Goal: Check status: Check status

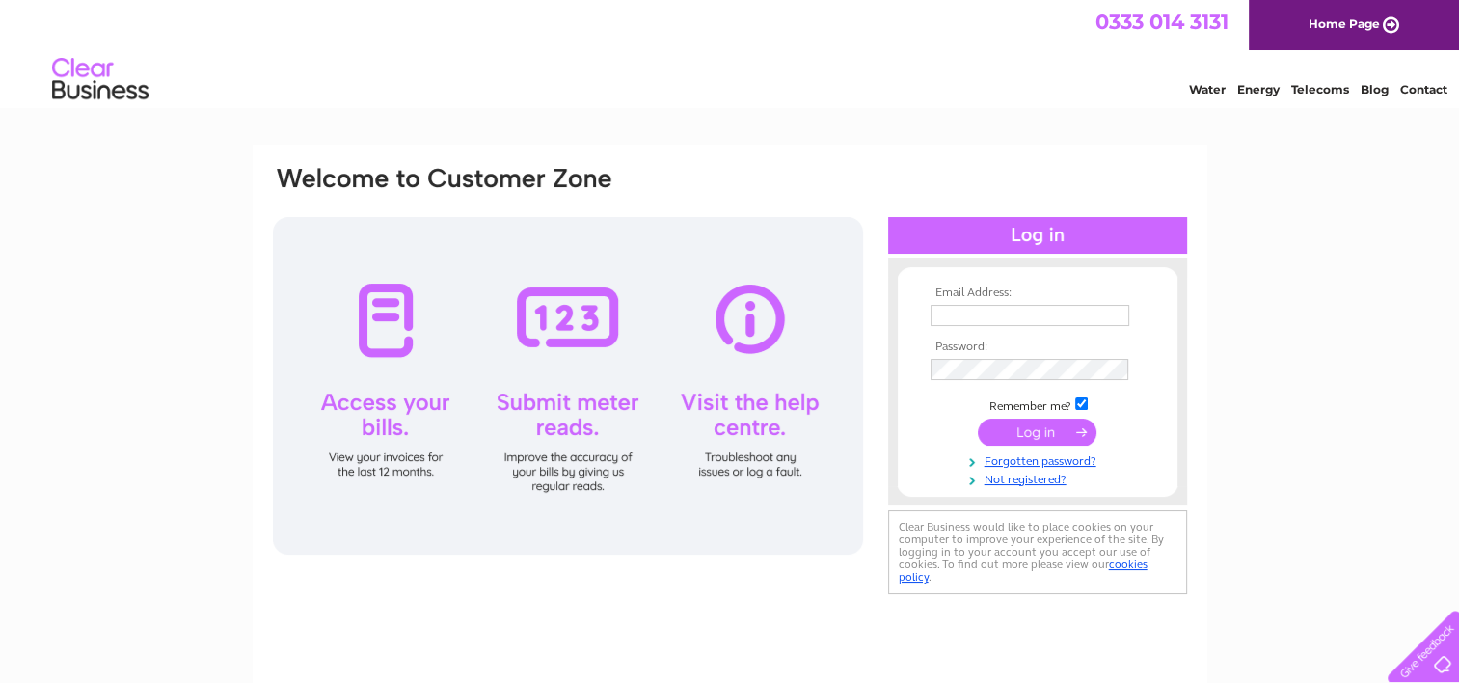
type input "dsebolts@hotmail.co.uk"
click at [1037, 416] on td at bounding box center [1038, 432] width 224 height 37
click at [1034, 428] on input "submit" at bounding box center [1037, 431] width 119 height 27
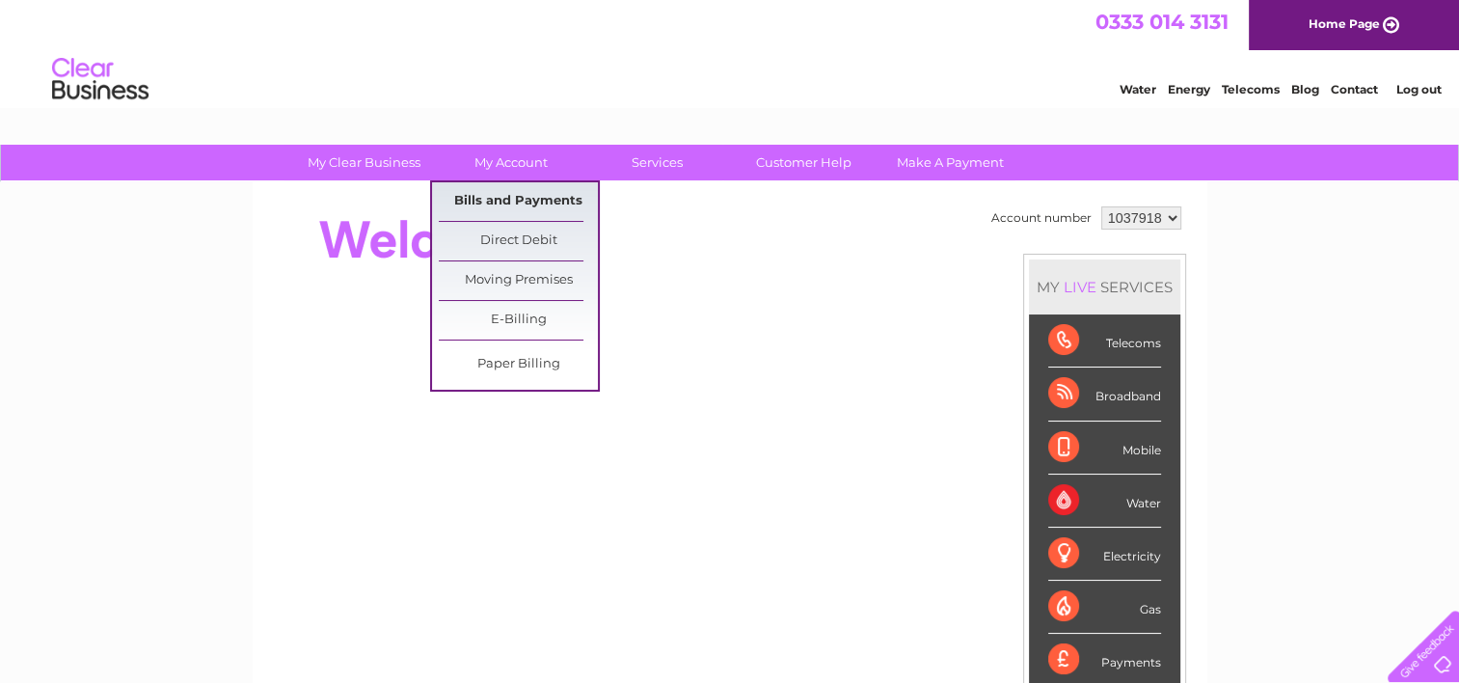
click at [525, 200] on link "Bills and Payments" at bounding box center [518, 201] width 159 height 39
click at [524, 200] on link "Bills and Payments" at bounding box center [518, 201] width 159 height 39
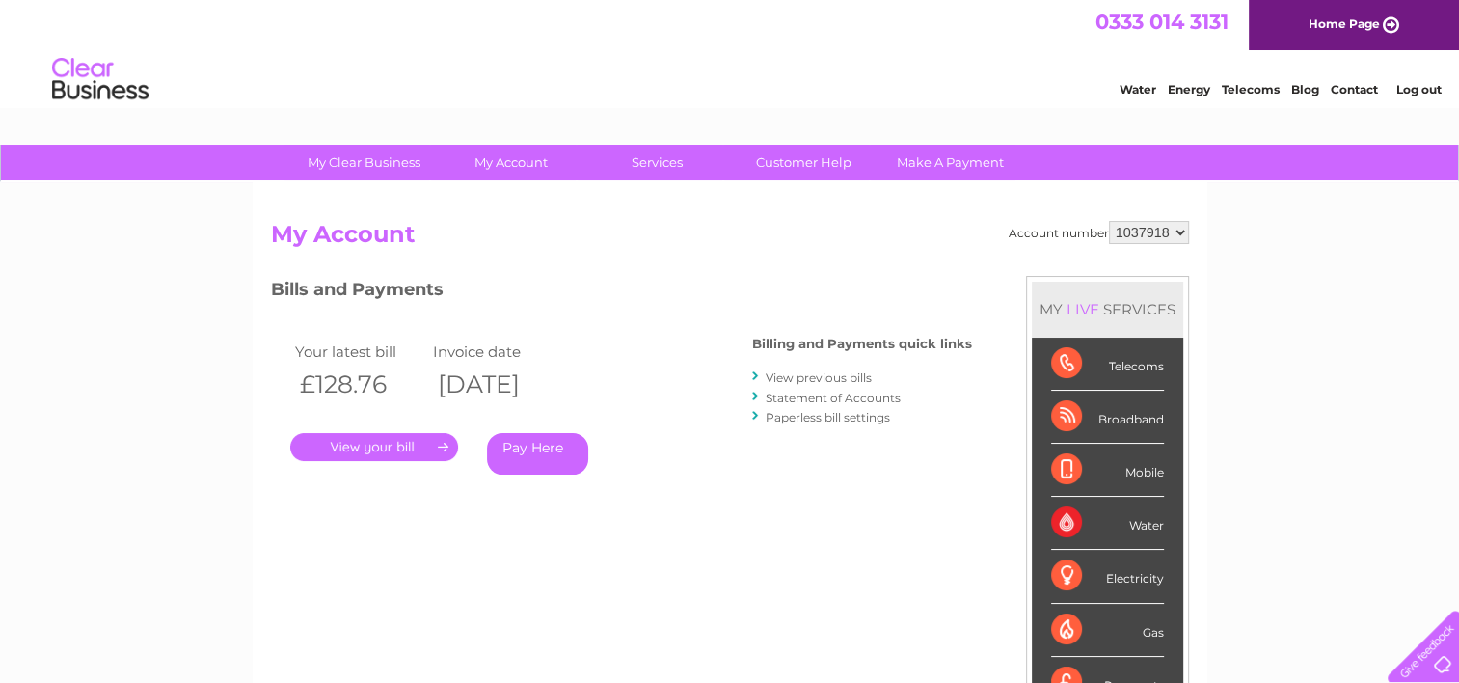
click at [430, 447] on link "." at bounding box center [374, 447] width 168 height 28
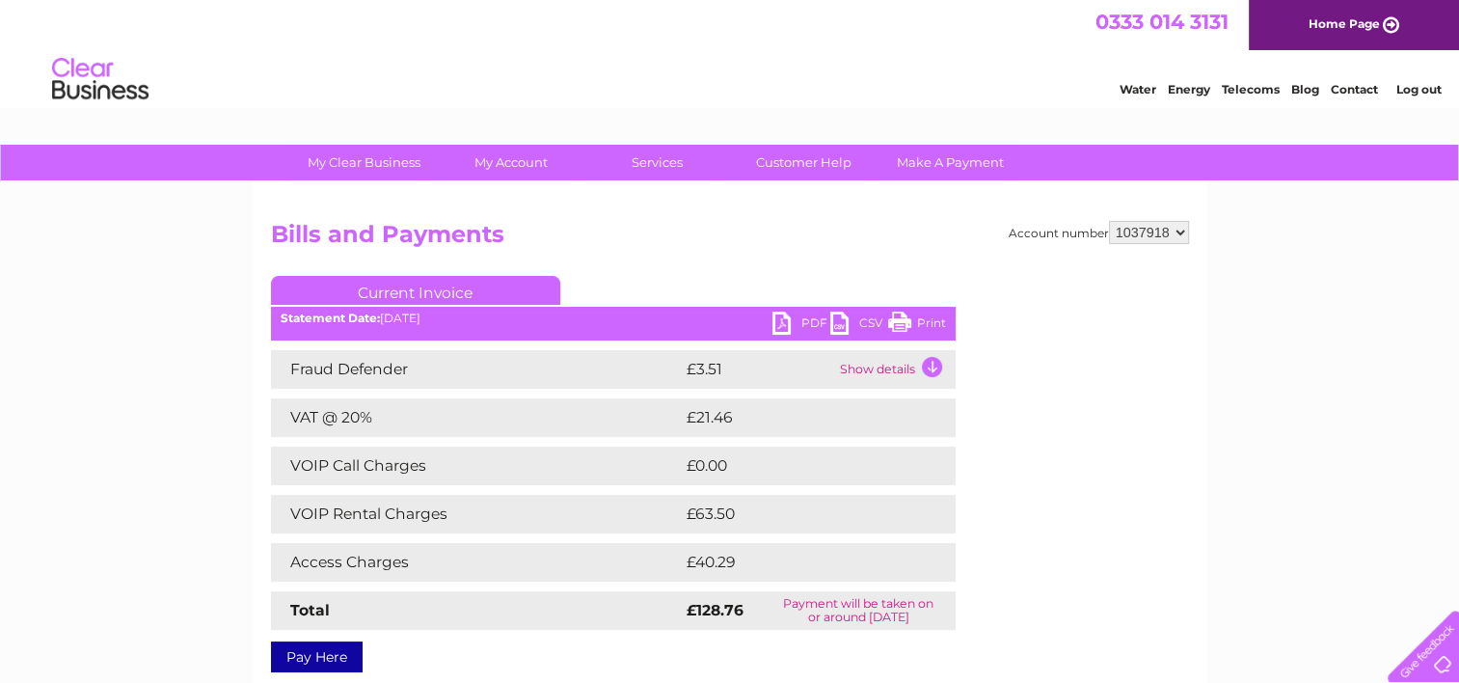
click at [807, 322] on link "PDF" at bounding box center [801, 325] width 58 height 28
click at [1420, 93] on link "Log out" at bounding box center [1417, 89] width 45 height 14
